Goal: Check status: Check status

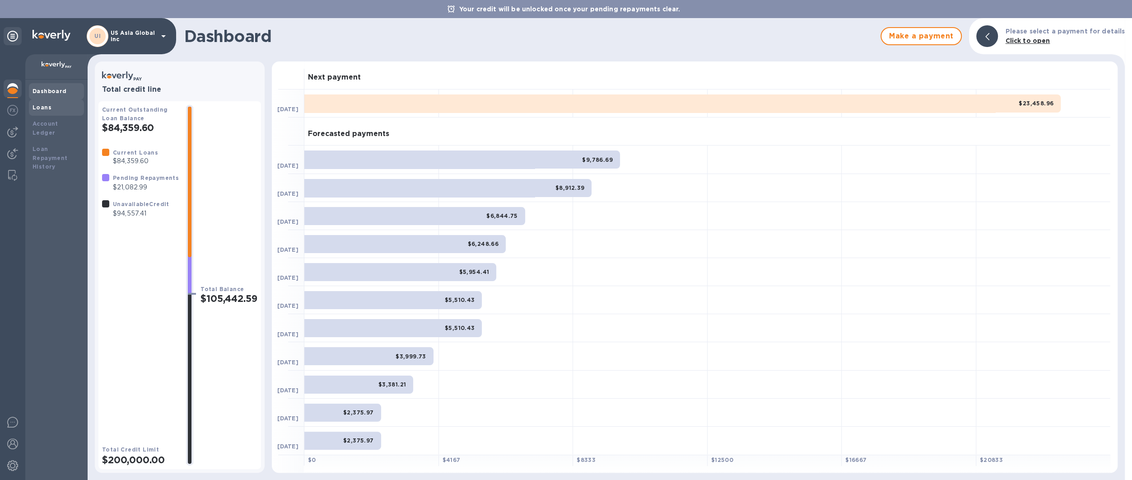
click at [47, 104] on b "Loans" at bounding box center [42, 107] width 19 height 7
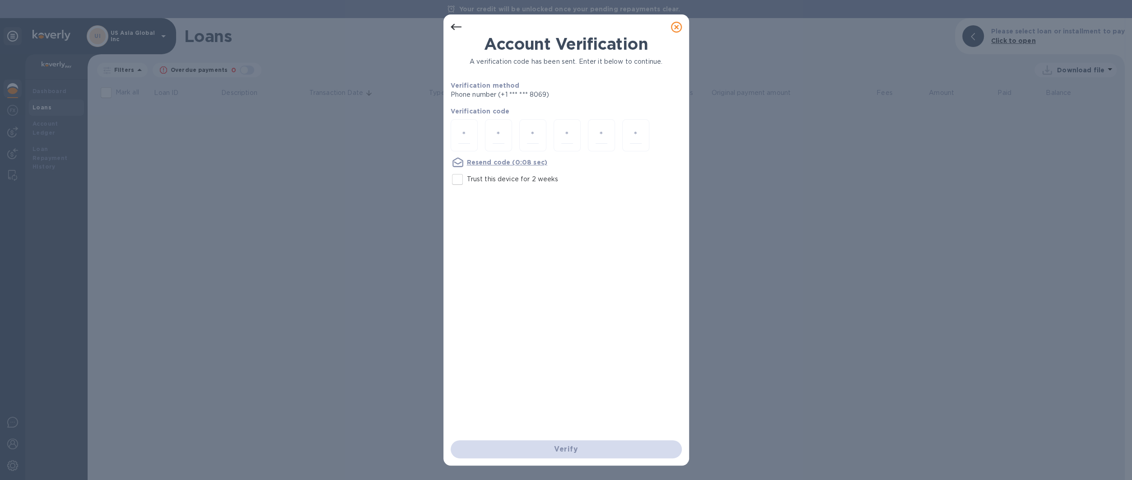
click at [44, 90] on div "Account Verification A verification code has been sent. Enter it below to conti…" at bounding box center [566, 240] width 1132 height 480
click at [470, 135] on div at bounding box center [464, 135] width 27 height 32
type input "5"
type input "8"
type input "1"
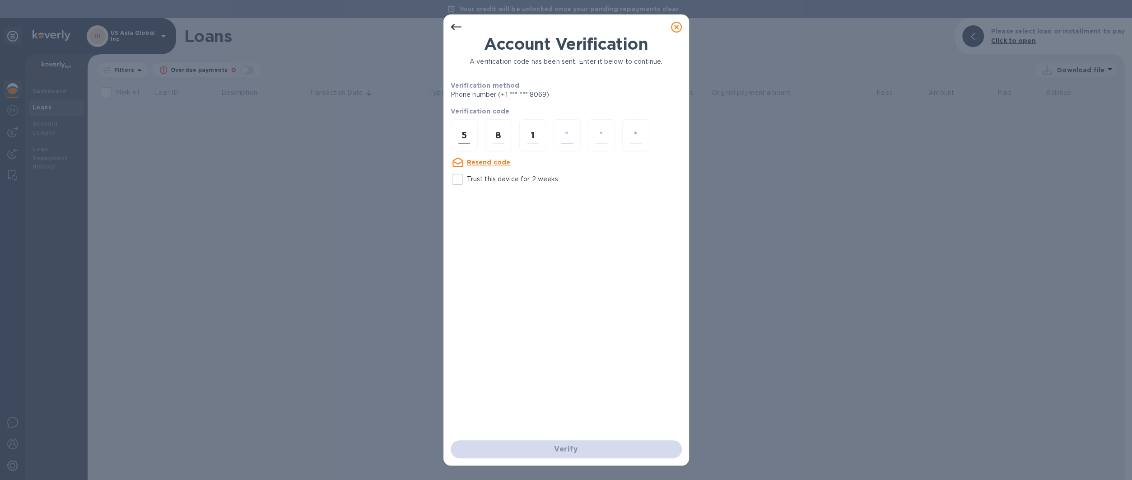
type input "6"
type input "8"
type input "9"
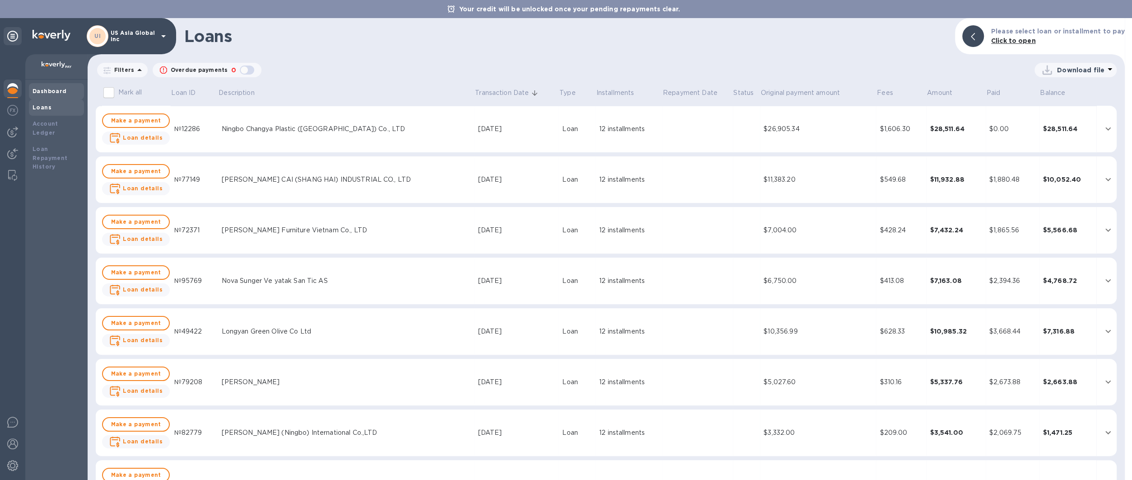
click at [44, 94] on div "Dashboard" at bounding box center [57, 91] width 48 height 9
